Goal: Information Seeking & Learning: Check status

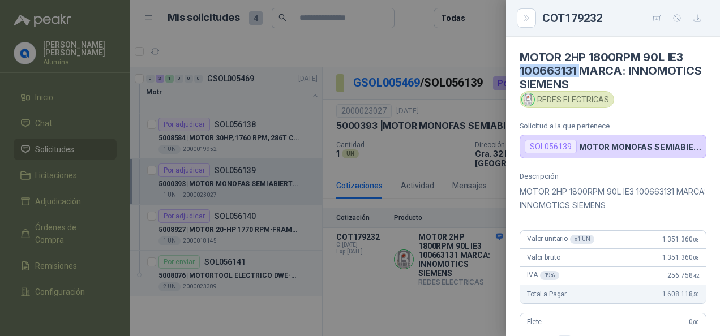
scroll to position [3, 0]
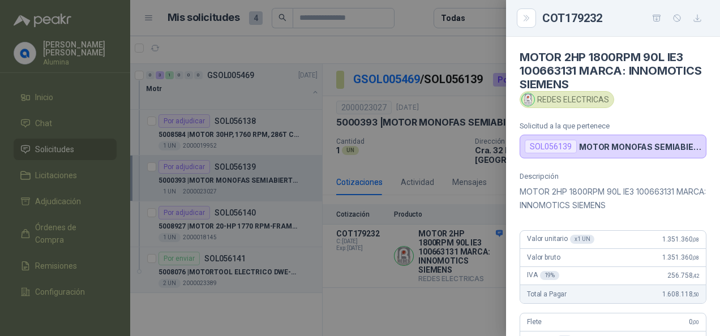
click at [391, 279] on div at bounding box center [360, 168] width 720 height 336
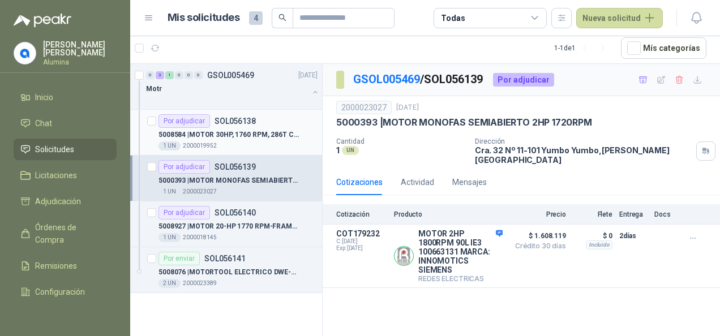
click at [236, 126] on div "Por adjudicar SOL056138" at bounding box center [207, 121] width 97 height 14
click at [238, 134] on p "5008584 | MOTOR 30HP, 1760 RPM, 286T CAT. EM4104T" at bounding box center [229, 135] width 141 height 11
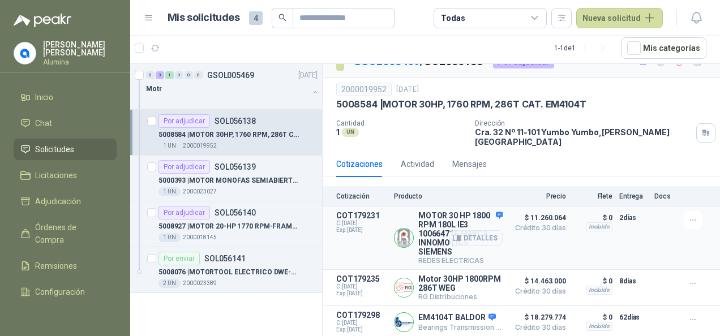
scroll to position [26, 0]
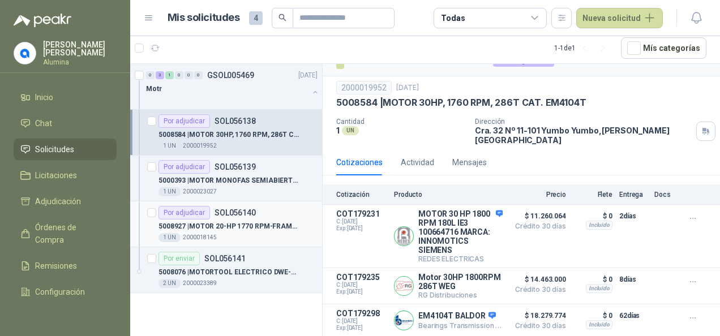
click at [245, 225] on p "5008927 | MOTOR 20-HP 1770 RPM-FRAME 256T-3PH-60HZ" at bounding box center [229, 226] width 141 height 11
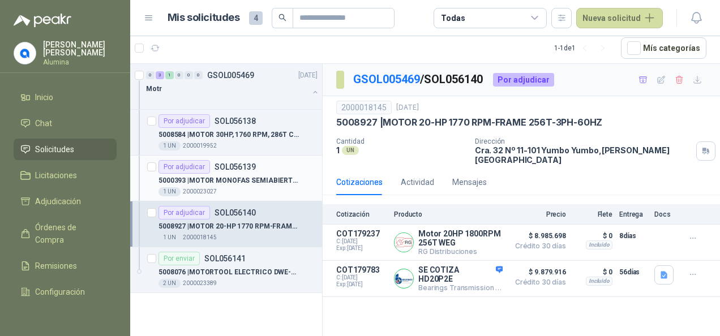
click at [238, 163] on p "SOL056139" at bounding box center [235, 167] width 41 height 8
